Goal: Find specific page/section: Find specific page/section

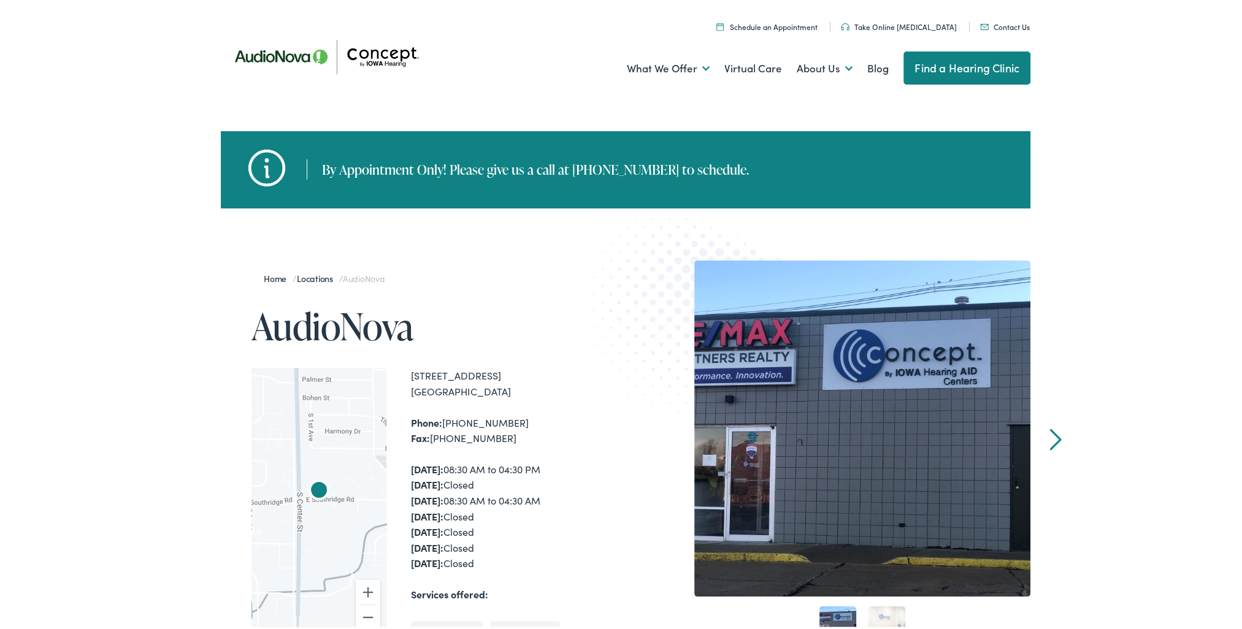
scroll to position [368, 0]
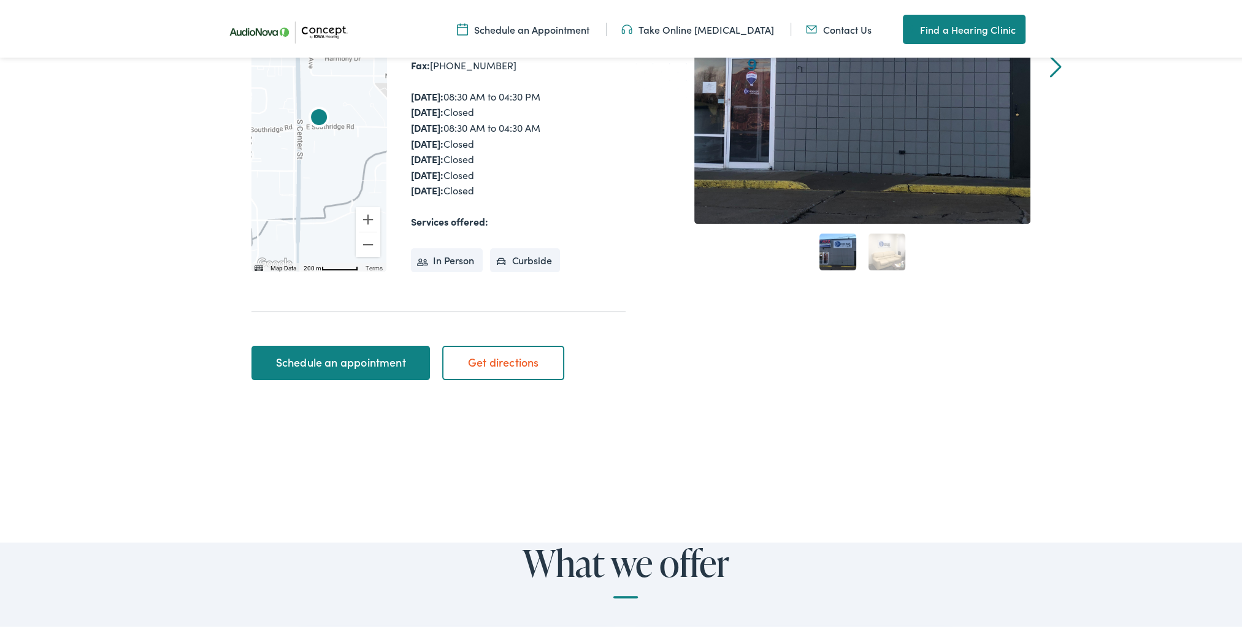
click at [444, 260] on li "In Person" at bounding box center [447, 258] width 72 height 25
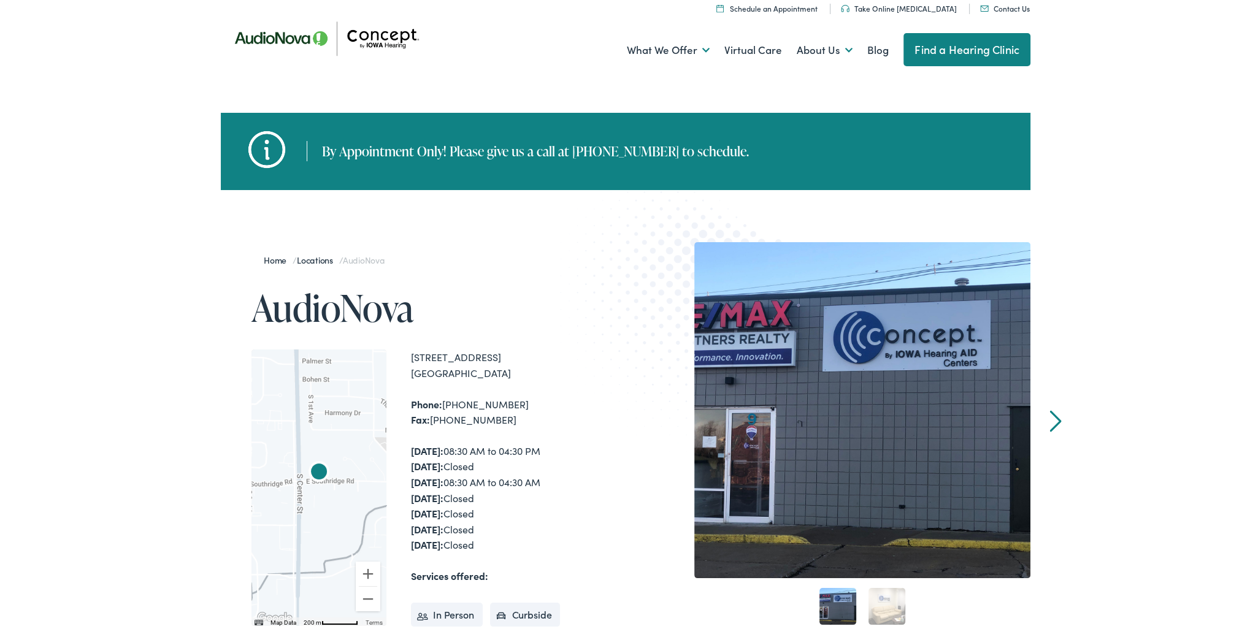
scroll to position [0, 0]
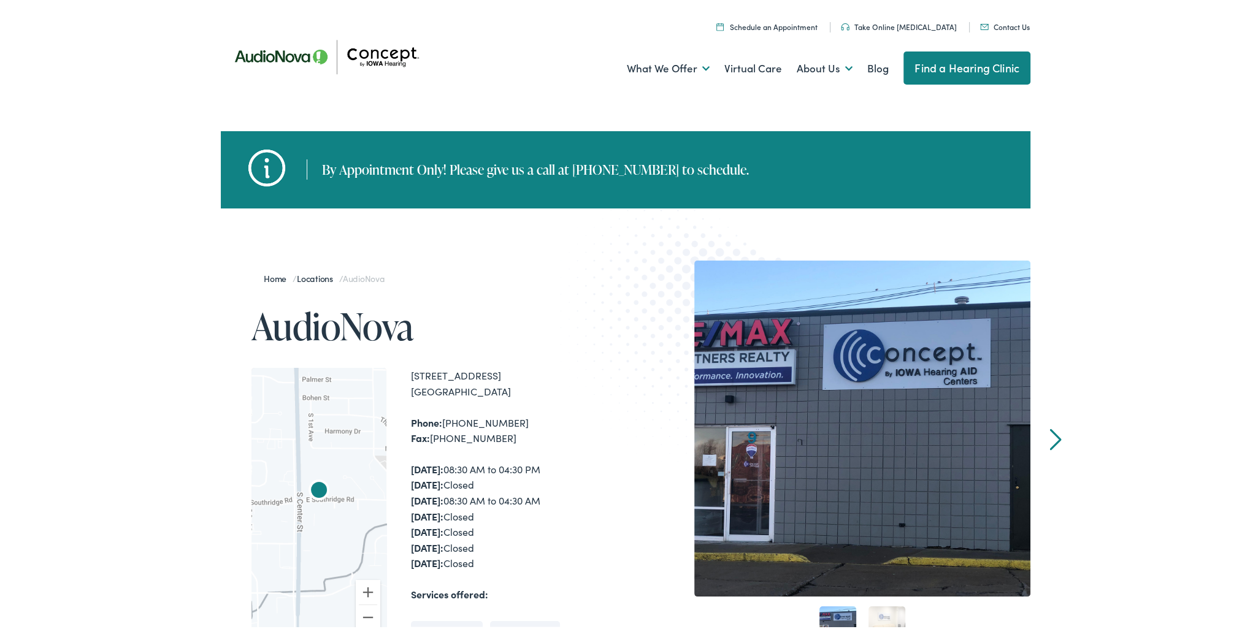
click at [961, 65] on link "Find a Hearing Clinic" at bounding box center [967, 65] width 127 height 33
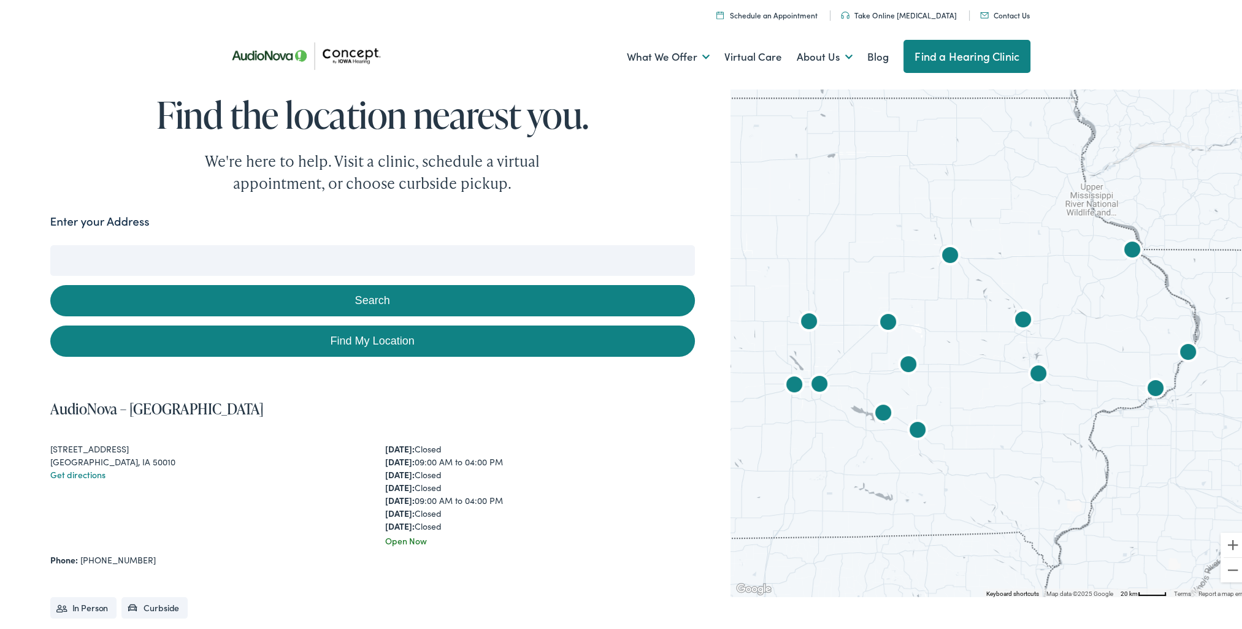
click at [231, 257] on input "Enter your Address" at bounding box center [372, 258] width 645 height 31
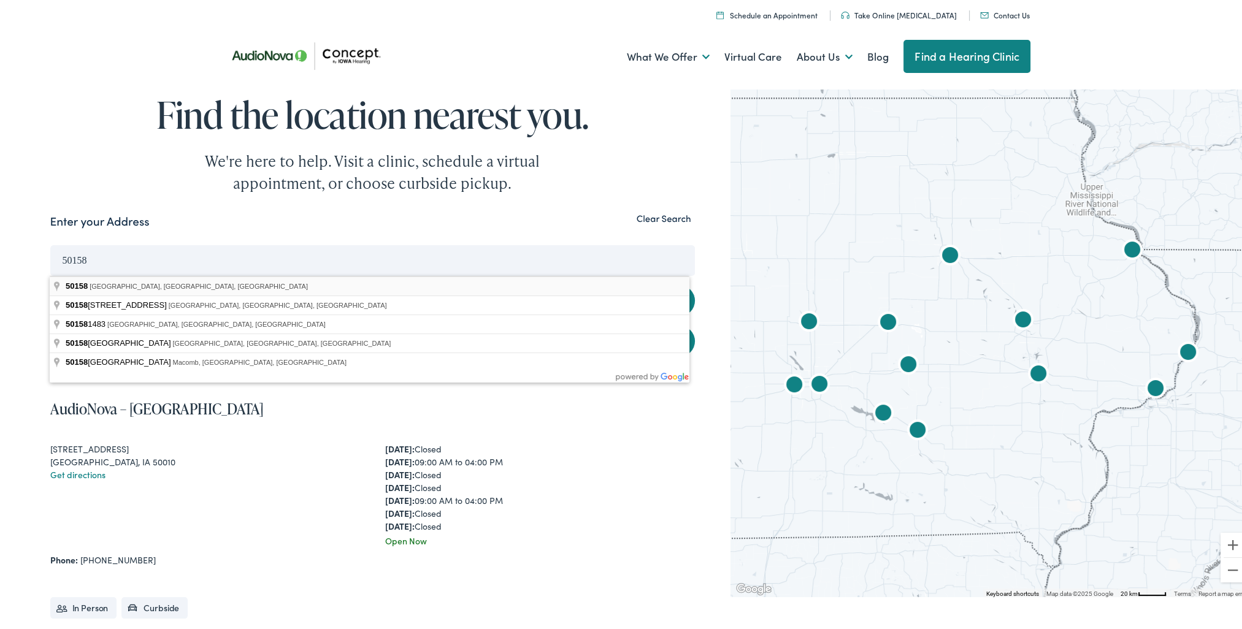
type input "Marshalltown, IA 50158, USA"
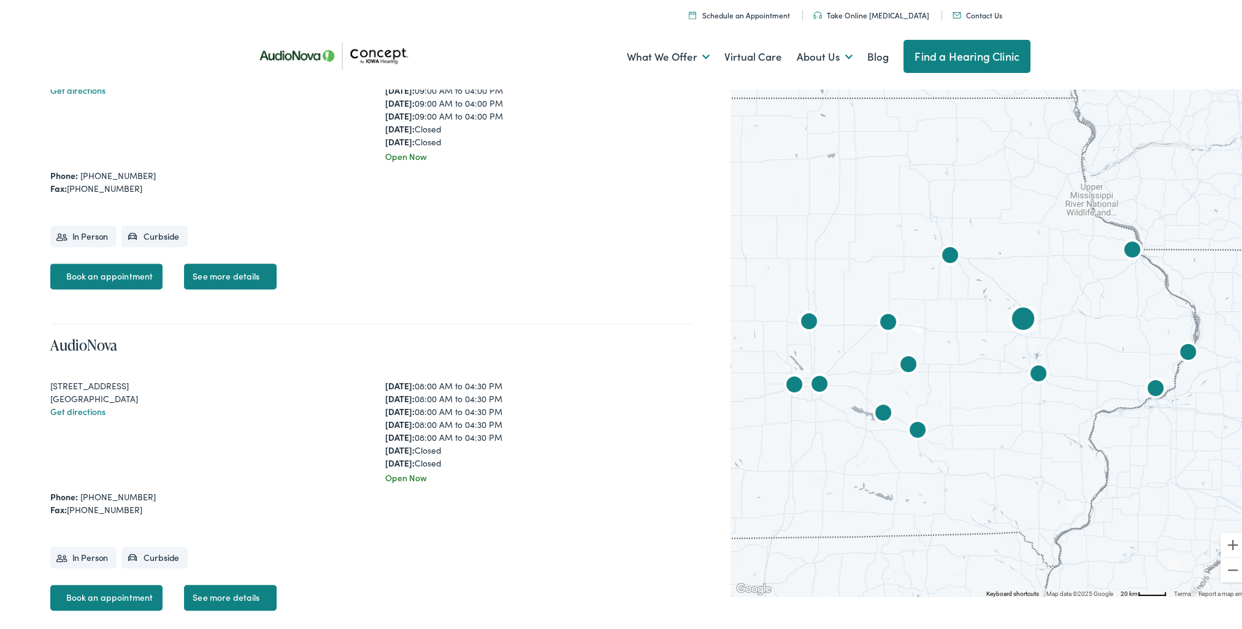
scroll to position [920, 0]
